Goal: Navigation & Orientation: Find specific page/section

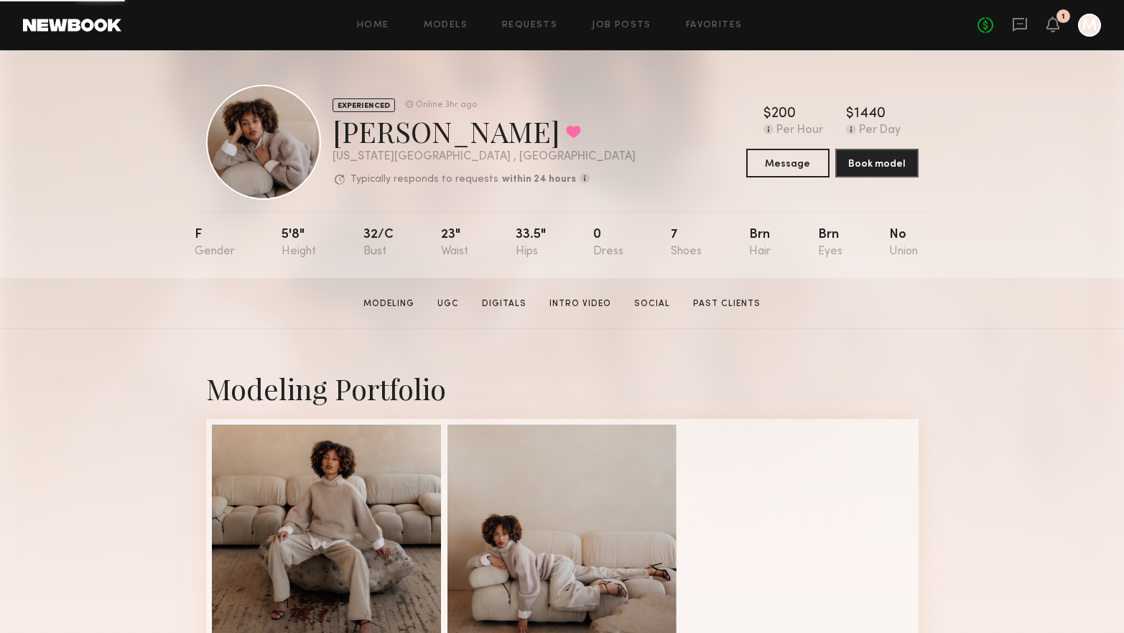
click at [18, 308] on section "Iyanla K. Modeling UGC Digitals Intro Video Social Past Clients Message Book Mo…" at bounding box center [562, 303] width 1124 height 51
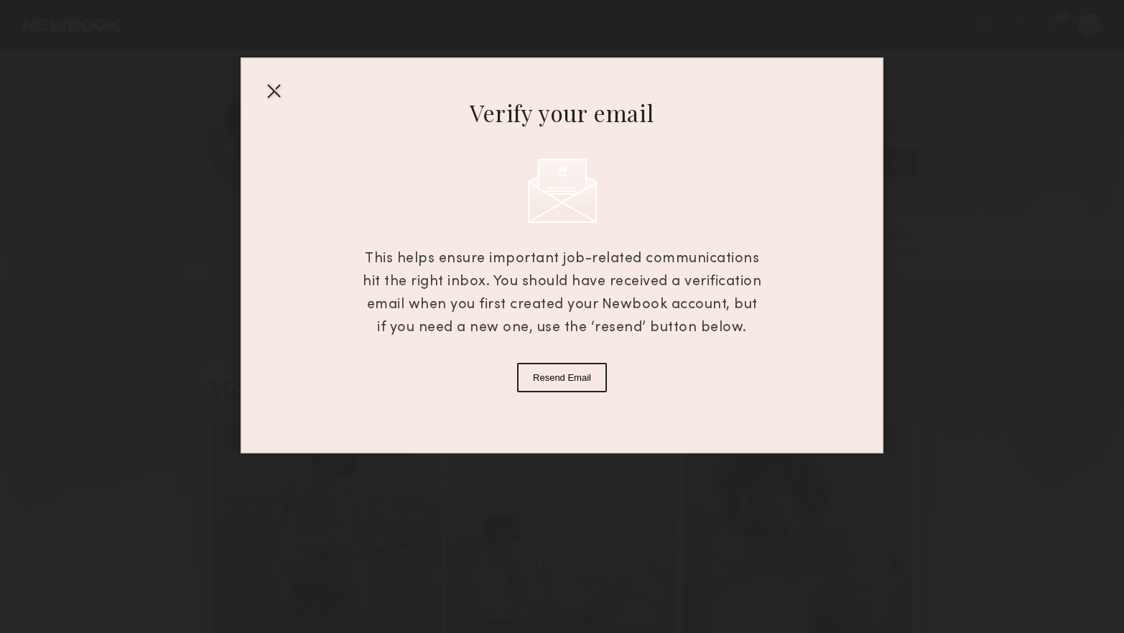
click at [264, 85] on div at bounding box center [273, 90] width 23 height 23
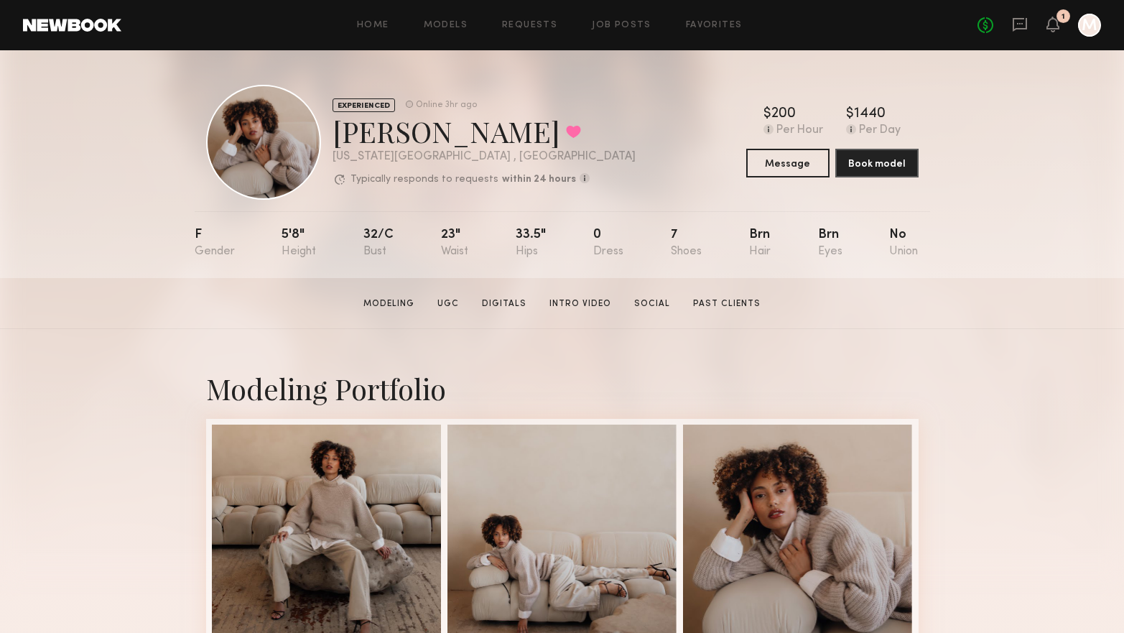
click at [715, 16] on div "Home Models Requests Job Posts Favorites Sign Out No fees up to $5,000 1 M" at bounding box center [611, 25] width 980 height 23
click at [715, 27] on link "Favorites" at bounding box center [714, 25] width 57 height 9
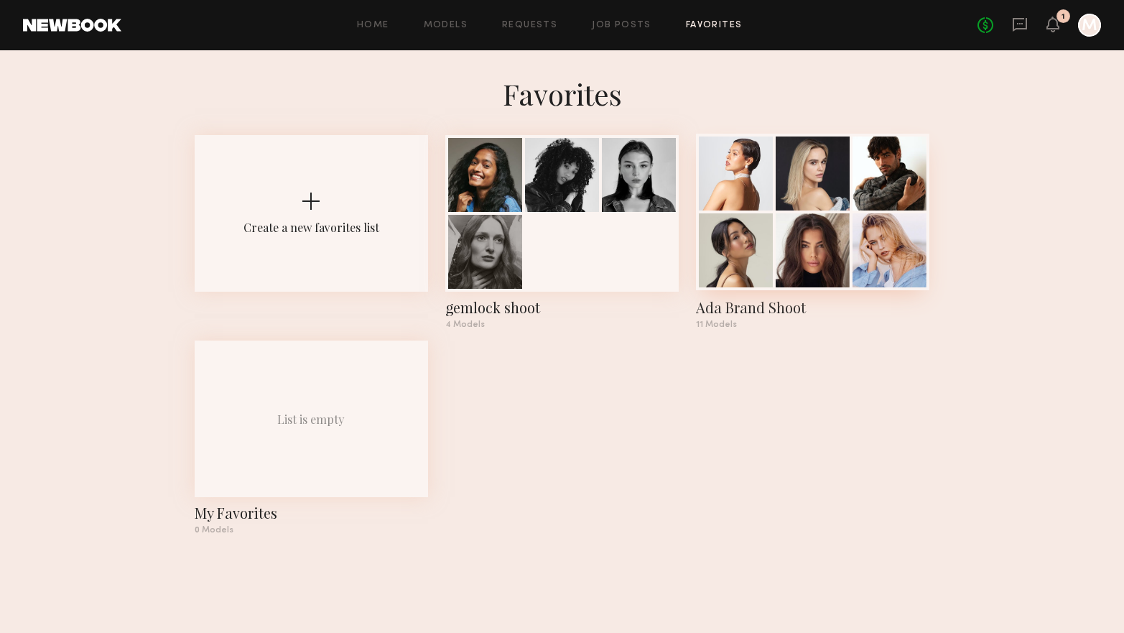
click at [876, 238] on div at bounding box center [890, 250] width 74 height 74
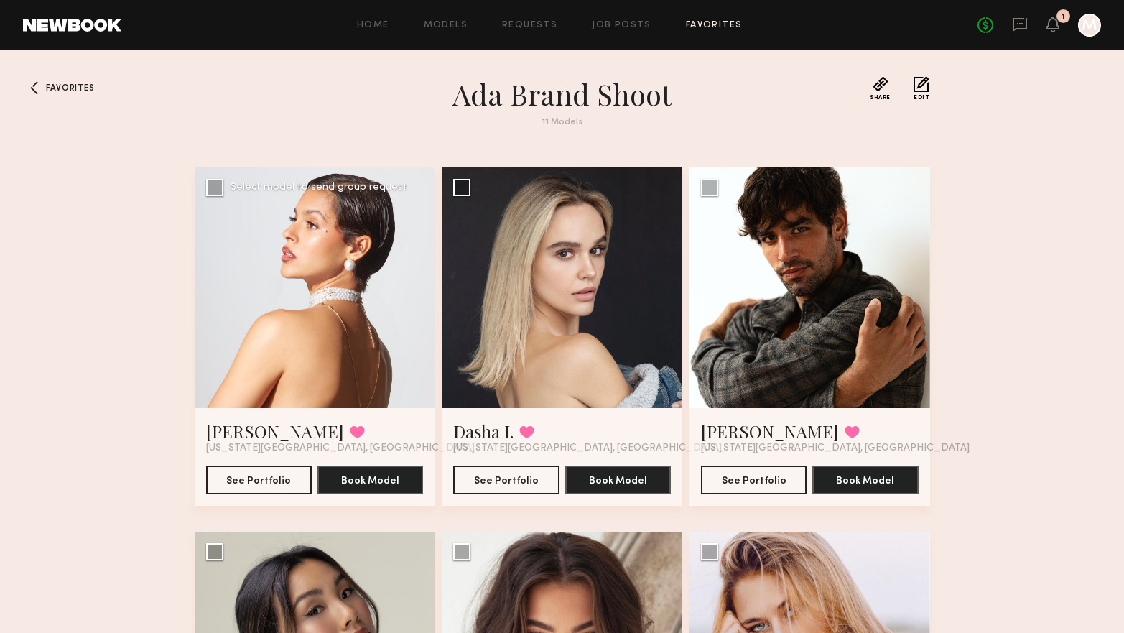
click at [304, 262] on div at bounding box center [315, 287] width 241 height 241
click at [309, 278] on div at bounding box center [315, 287] width 241 height 241
click at [240, 475] on button "See Portfolio" at bounding box center [259, 479] width 106 height 29
click at [305, 325] on div at bounding box center [315, 287] width 241 height 241
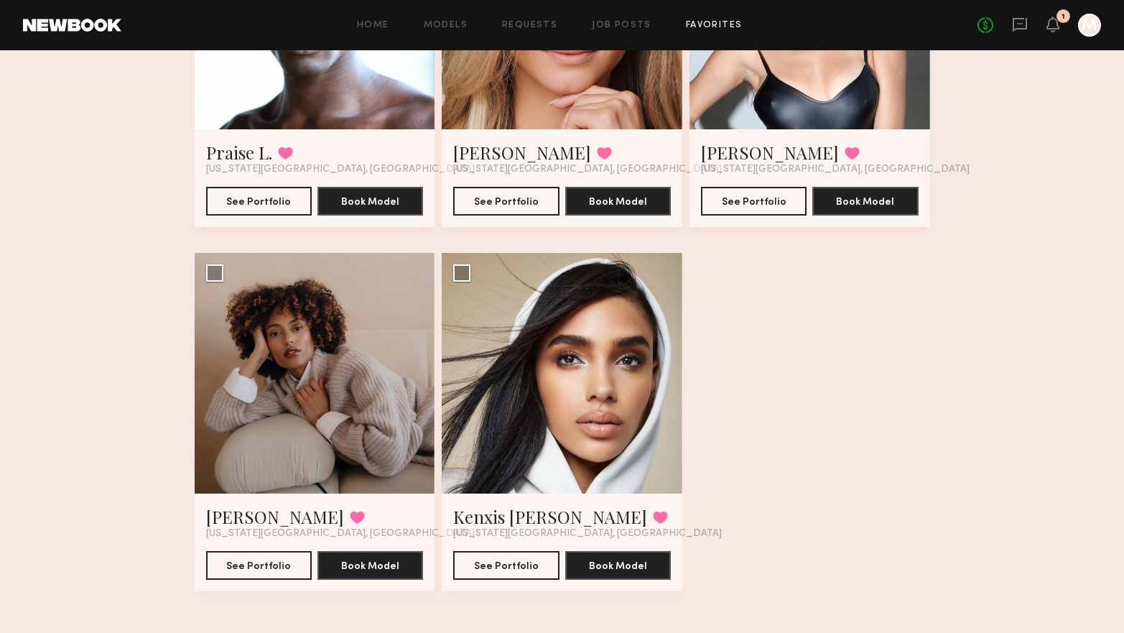
scroll to position [1012, 0]
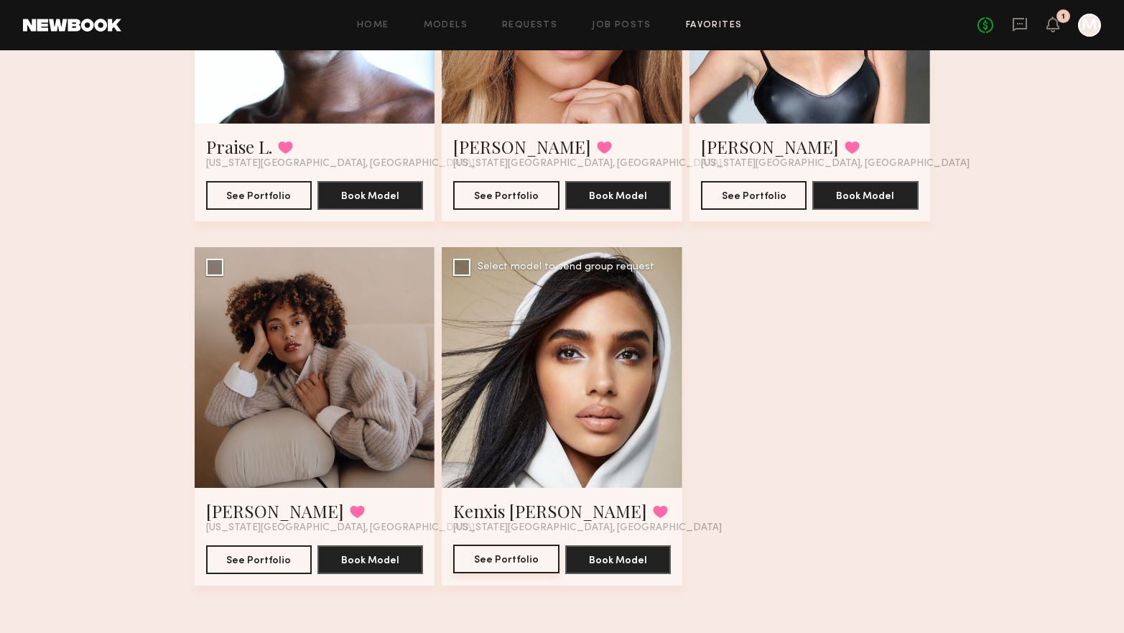
click at [501, 557] on button "See Portfolio" at bounding box center [506, 558] width 106 height 29
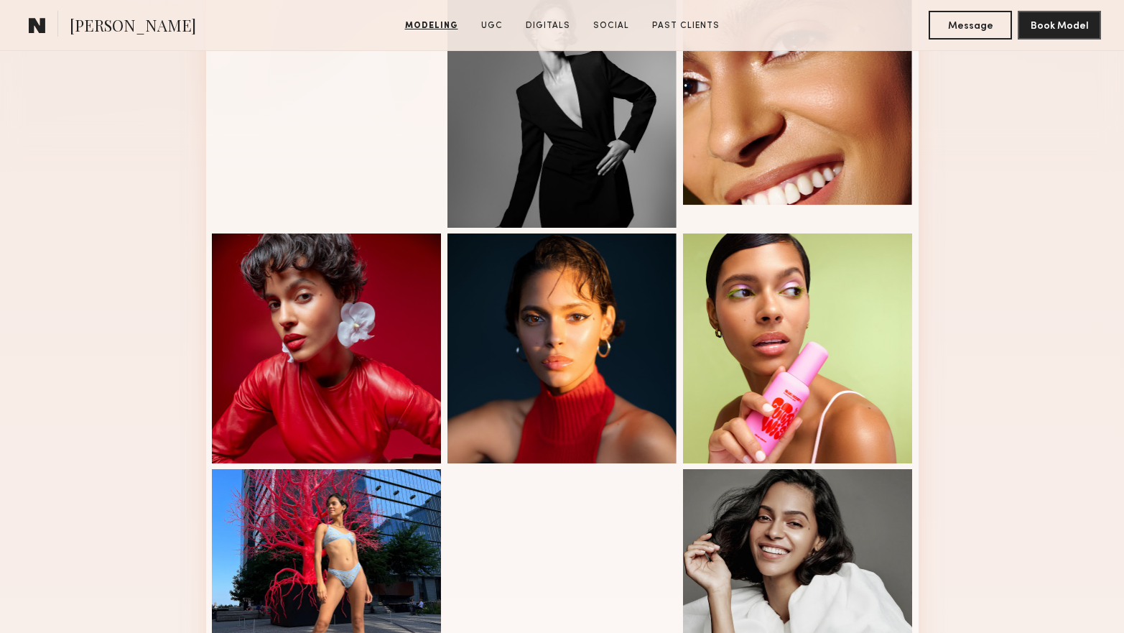
scroll to position [426, 0]
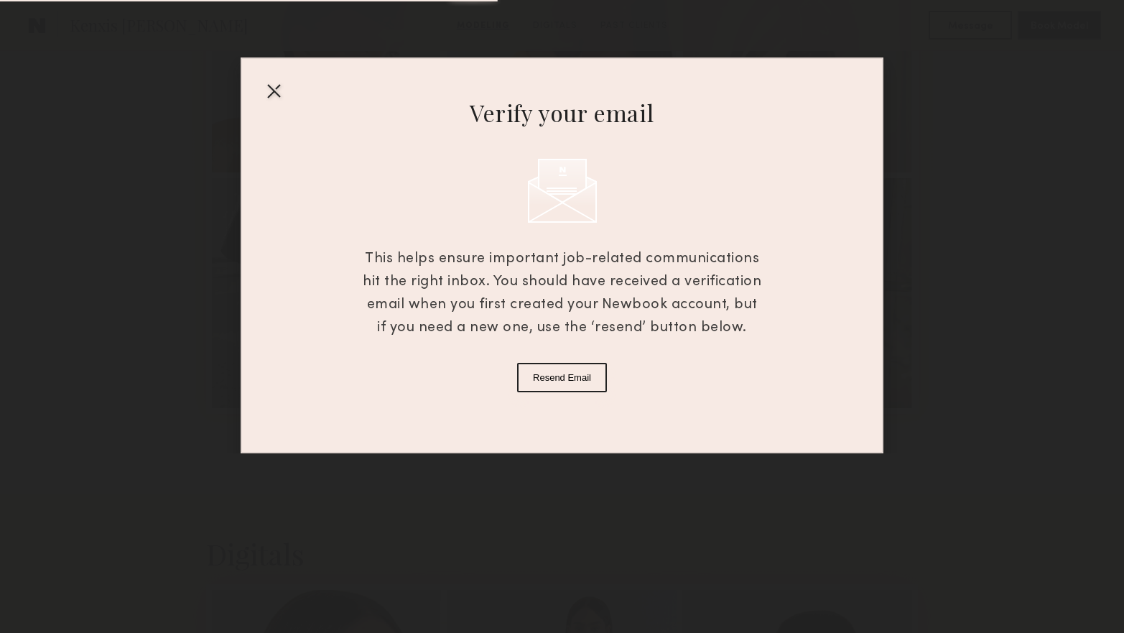
scroll to position [957, 0]
click at [250, 89] on div "Verify your email This helps ensure important job-related communications hit th…" at bounding box center [562, 255] width 643 height 396
click at [261, 81] on div "Verify your email This helps ensure important job-related communications hit th…" at bounding box center [562, 255] width 643 height 396
click at [276, 84] on div at bounding box center [273, 90] width 23 height 23
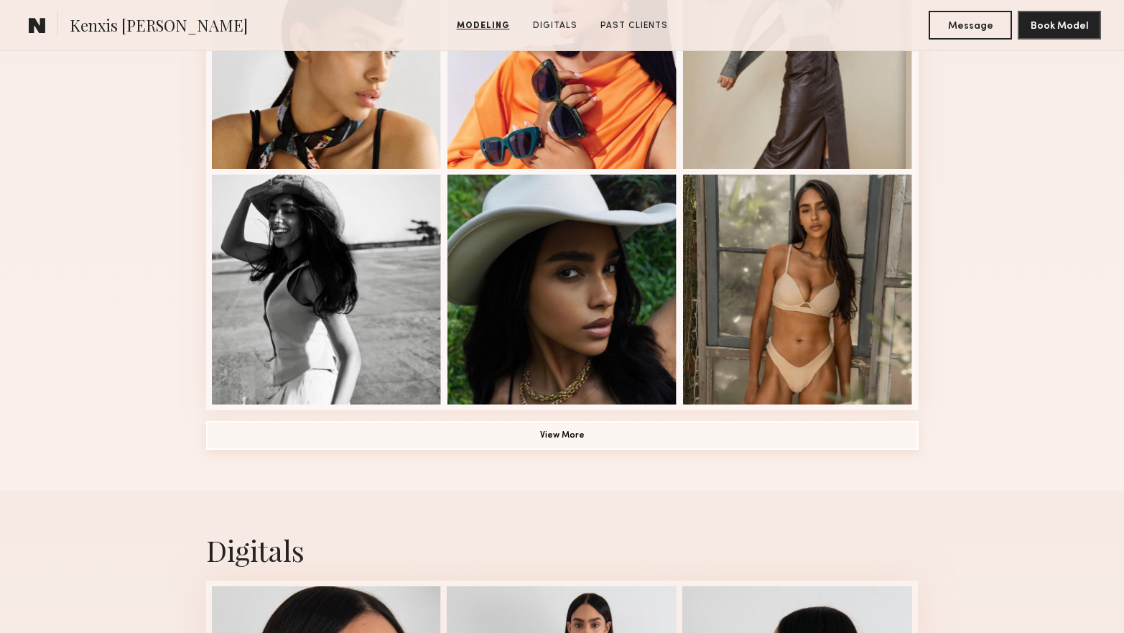
click at [402, 447] on button "View More" at bounding box center [562, 435] width 713 height 29
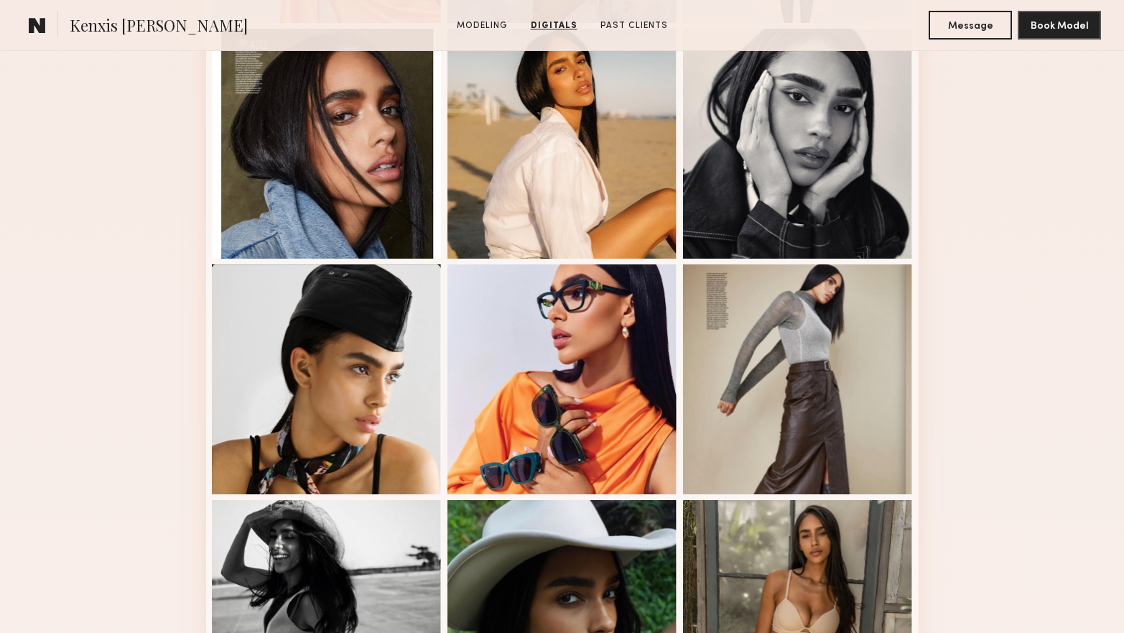
scroll to position [295, 0]
